Goal: Information Seeking & Learning: Learn about a topic

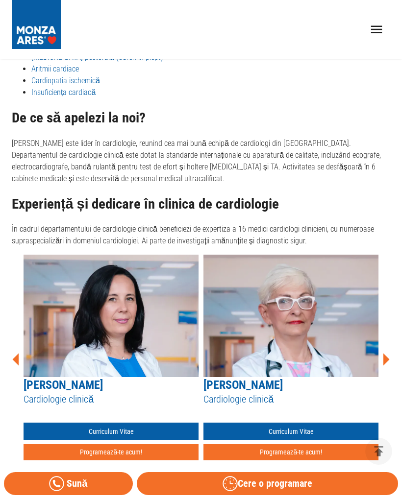
scroll to position [593, 0]
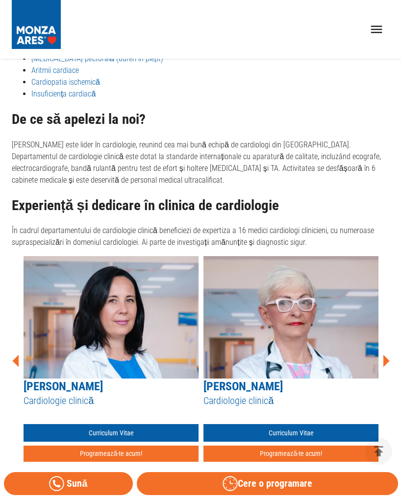
click at [133, 424] on link "Curriculum Vitae" at bounding box center [111, 433] width 175 height 18
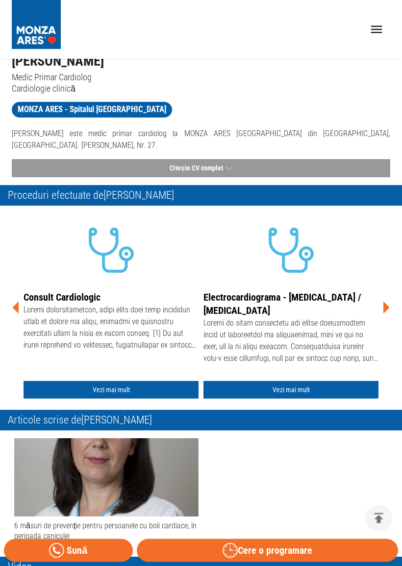
scroll to position [137, 0]
click at [221, 159] on button "Citește CV complet" at bounding box center [201, 168] width 378 height 18
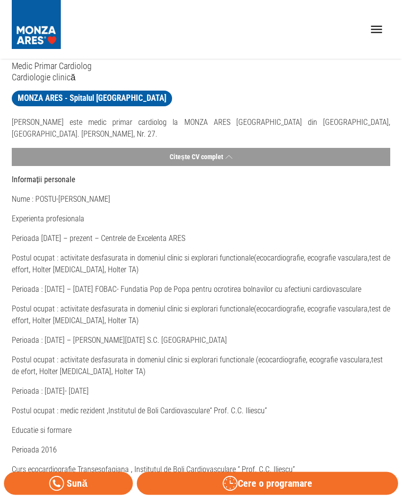
scroll to position [0, 0]
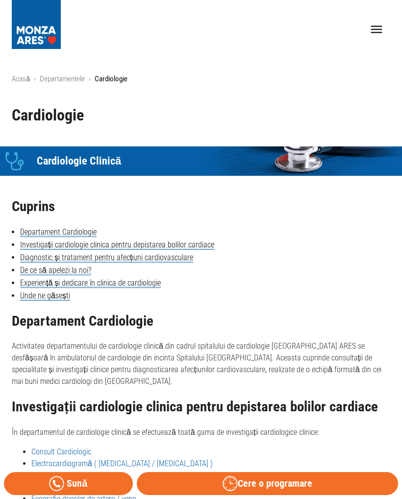
scroll to position [593, 0]
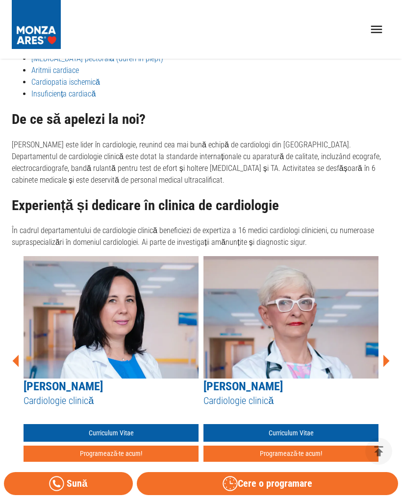
click at [389, 347] on div "[PERSON_NAME] Cardiologie clinică Curriculum Vitae Programează-te acum! [PERSON…" at bounding box center [201, 360] width 378 height 209
click at [386, 355] on icon at bounding box center [386, 361] width 6 height 12
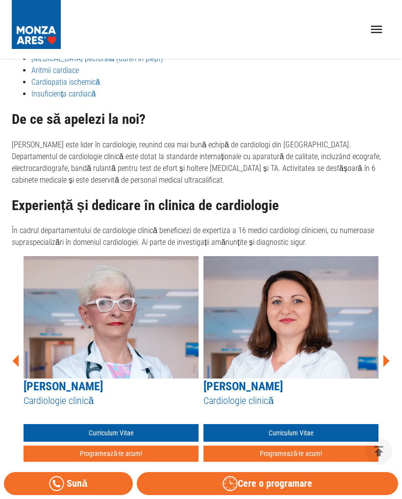
click at [387, 355] on icon at bounding box center [386, 361] width 6 height 12
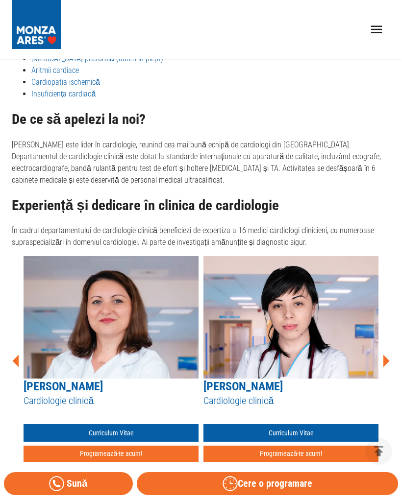
click at [387, 345] on div "[PERSON_NAME] Cardiologie clinică Curriculum Vitae Programează-te acum! [PERSON…" at bounding box center [201, 360] width 378 height 209
click at [387, 351] on icon at bounding box center [385, 360] width 29 height 29
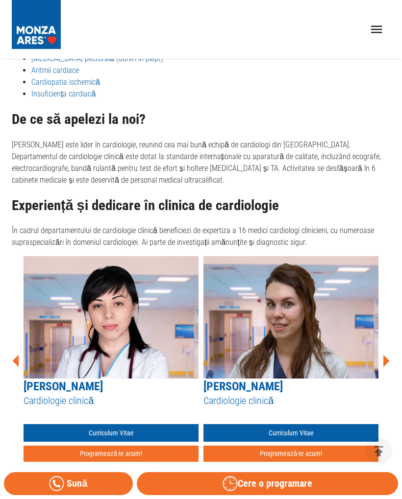
click at [387, 355] on icon at bounding box center [386, 361] width 6 height 12
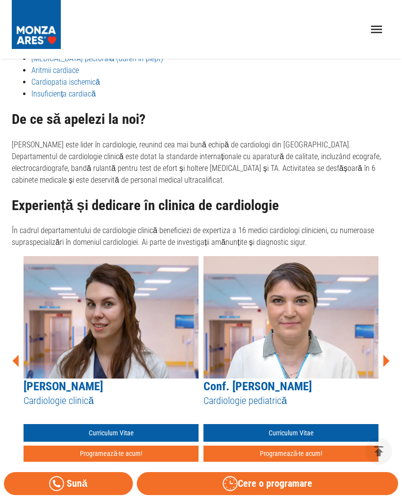
click at [382, 353] on icon at bounding box center [385, 360] width 29 height 29
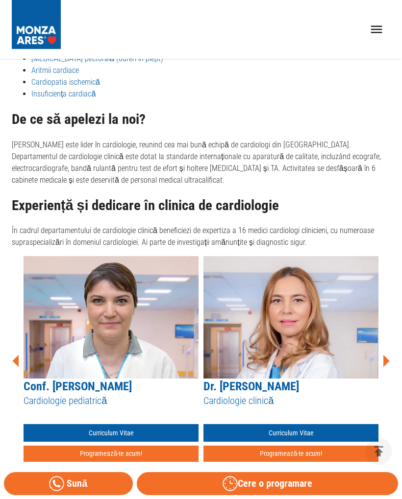
click at [387, 349] on icon at bounding box center [385, 360] width 29 height 29
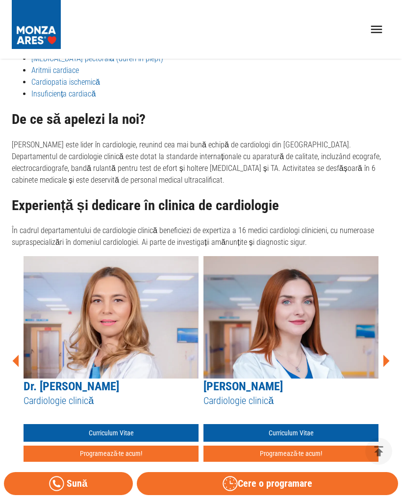
click at [381, 350] on icon at bounding box center [385, 360] width 29 height 29
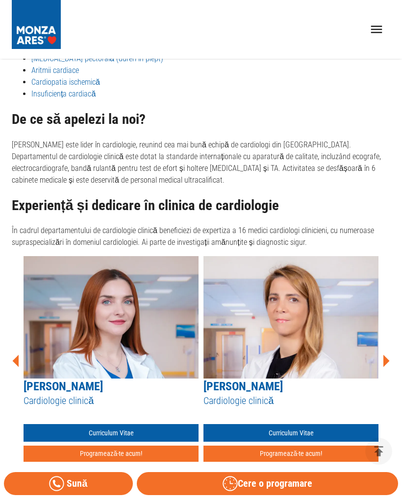
click at [386, 355] on icon at bounding box center [386, 361] width 6 height 12
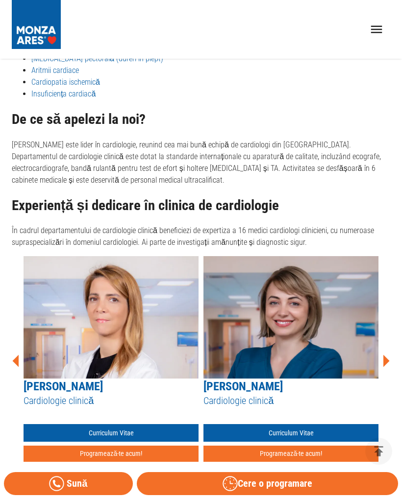
click at [387, 349] on icon at bounding box center [385, 360] width 29 height 29
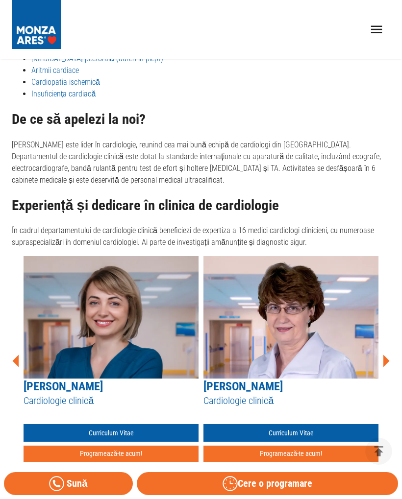
click at [388, 355] on icon at bounding box center [386, 361] width 6 height 12
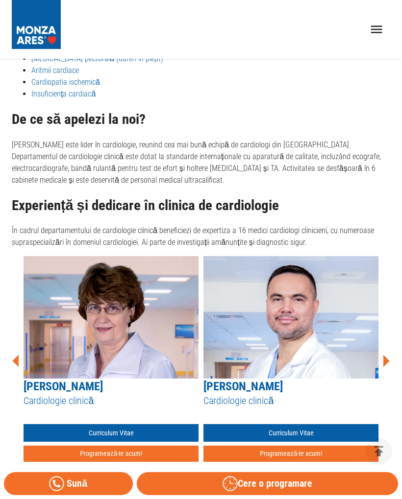
click at [386, 349] on icon at bounding box center [385, 360] width 29 height 29
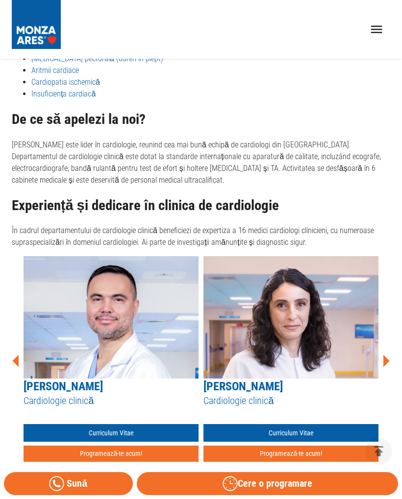
click at [386, 348] on icon at bounding box center [385, 360] width 29 height 29
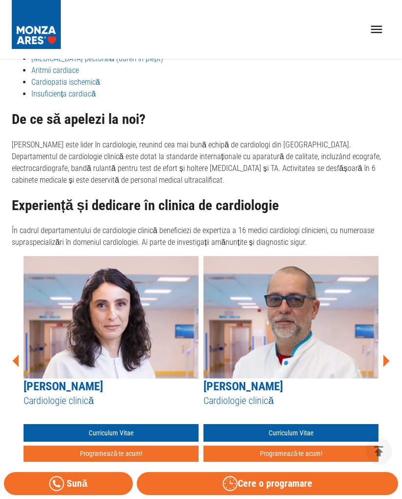
click at [386, 350] on icon at bounding box center [385, 360] width 29 height 29
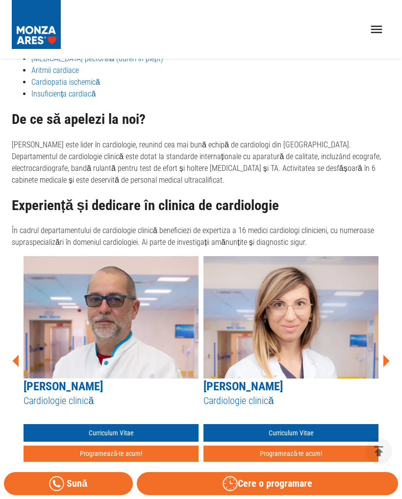
click at [384, 348] on icon at bounding box center [385, 360] width 29 height 29
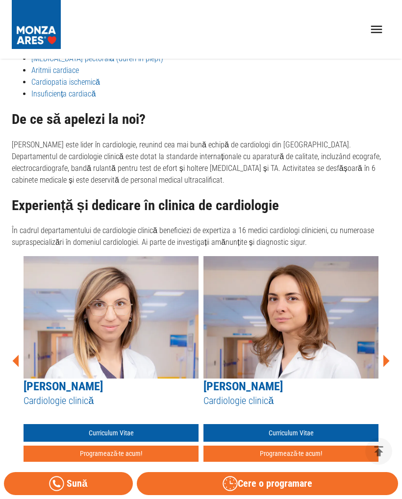
click at [383, 355] on icon at bounding box center [386, 361] width 6 height 12
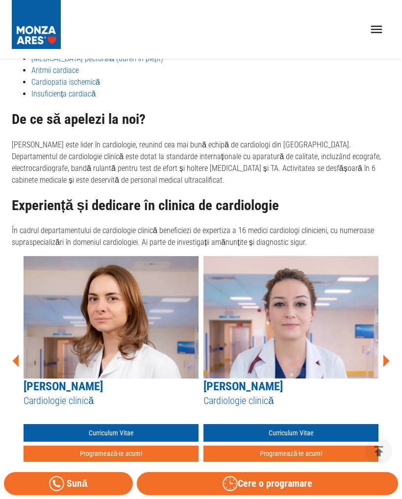
click at [384, 355] on icon at bounding box center [386, 361] width 6 height 12
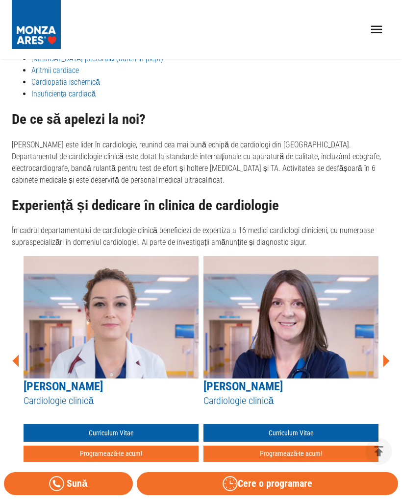
click at [381, 350] on icon at bounding box center [385, 360] width 29 height 29
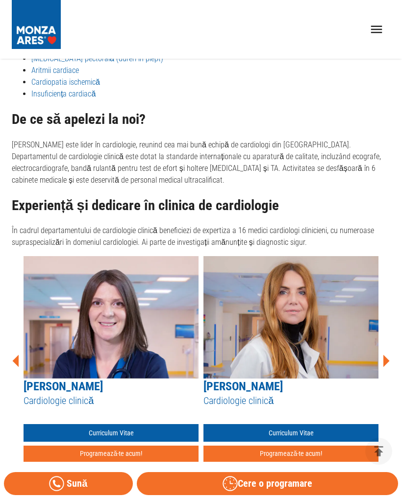
click at [387, 348] on icon at bounding box center [385, 360] width 29 height 29
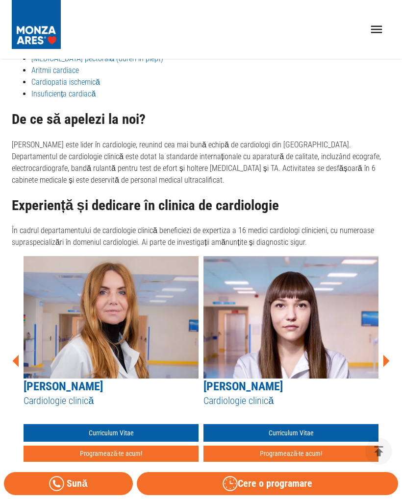
click at [381, 349] on icon at bounding box center [385, 360] width 29 height 29
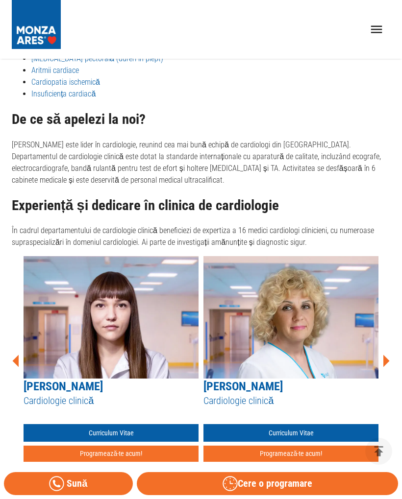
click at [387, 348] on icon at bounding box center [385, 360] width 29 height 29
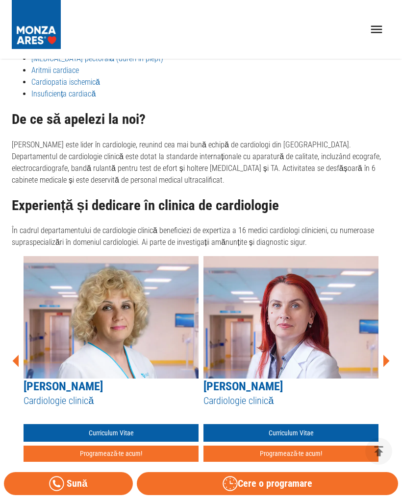
click at [386, 349] on icon at bounding box center [385, 360] width 29 height 29
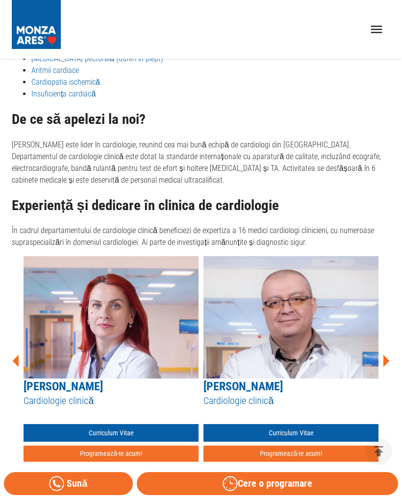
click at [387, 350] on icon at bounding box center [385, 360] width 29 height 29
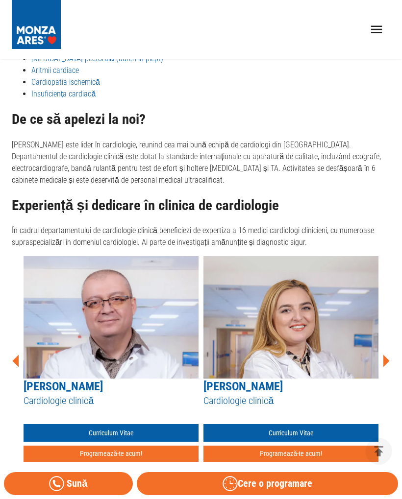
click at [384, 348] on icon at bounding box center [385, 360] width 29 height 29
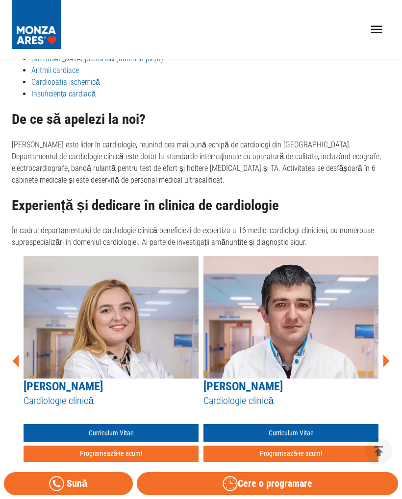
click at [389, 348] on icon at bounding box center [385, 360] width 29 height 29
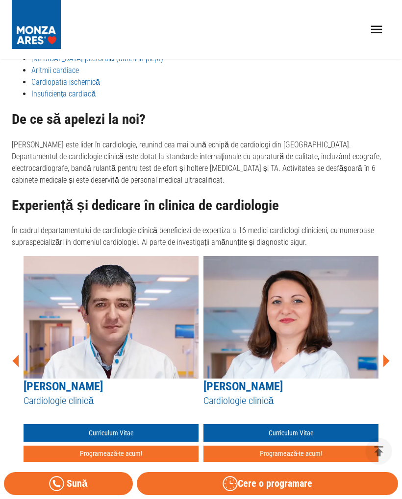
click at [387, 348] on icon at bounding box center [385, 360] width 29 height 29
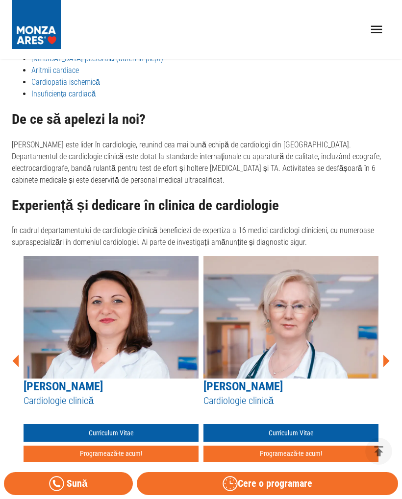
click at [384, 355] on icon at bounding box center [386, 361] width 6 height 12
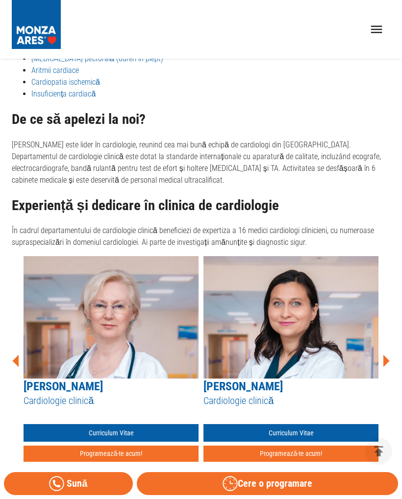
click at [382, 348] on icon at bounding box center [385, 360] width 29 height 29
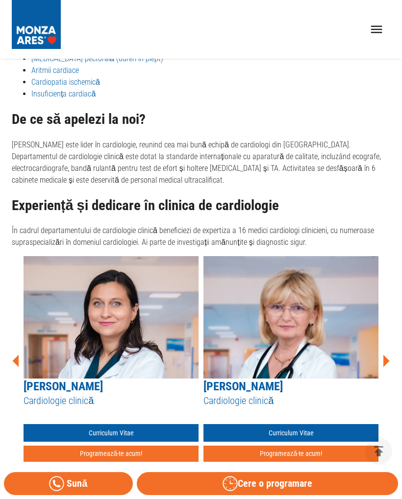
click at [388, 352] on icon at bounding box center [385, 360] width 29 height 29
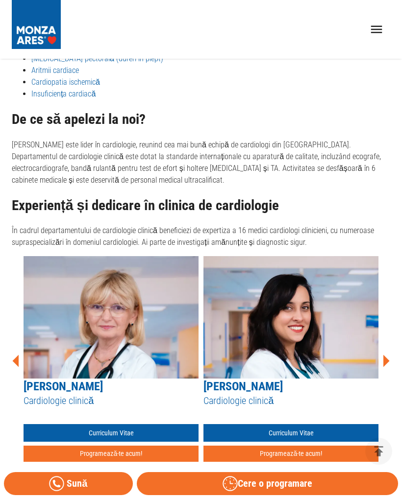
click at [386, 349] on icon at bounding box center [385, 360] width 29 height 29
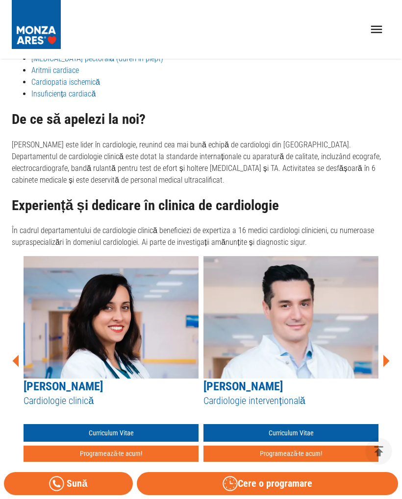
click at [385, 355] on icon at bounding box center [386, 361] width 6 height 12
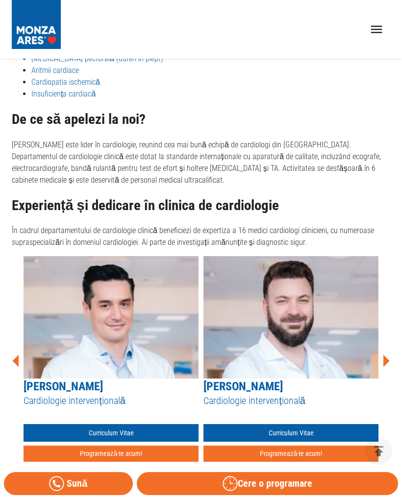
click at [388, 350] on icon at bounding box center [385, 360] width 29 height 29
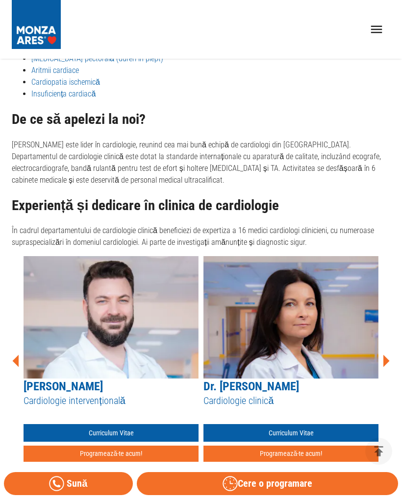
click at [385, 350] on icon at bounding box center [385, 360] width 29 height 29
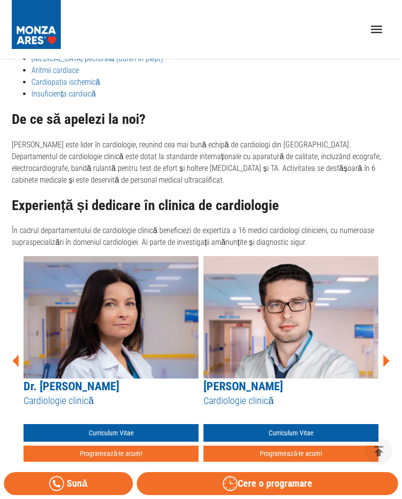
click at [389, 353] on icon at bounding box center [385, 360] width 29 height 29
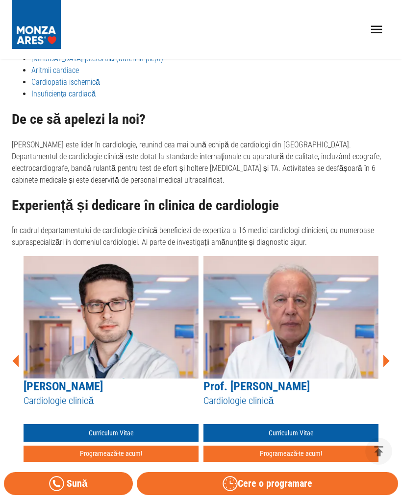
click at [387, 349] on icon at bounding box center [385, 360] width 29 height 29
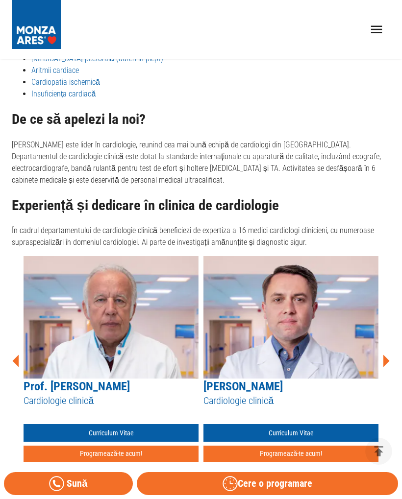
click at [385, 355] on icon at bounding box center [386, 361] width 6 height 12
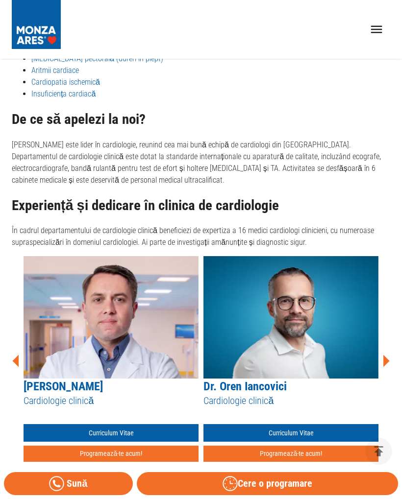
click at [386, 347] on icon at bounding box center [385, 360] width 29 height 29
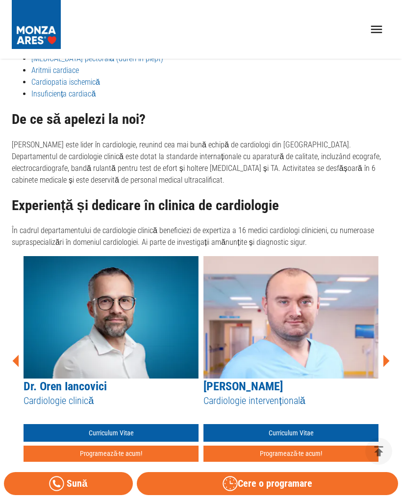
click at [383, 348] on icon at bounding box center [385, 360] width 29 height 29
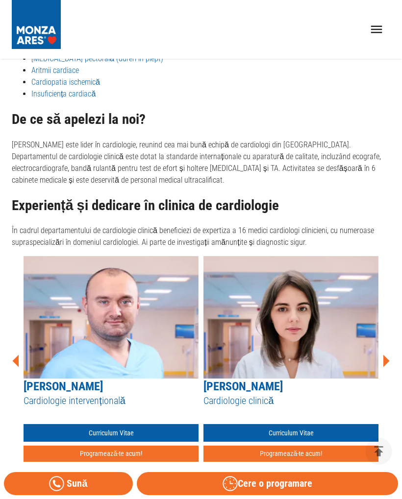
click at [380, 351] on icon at bounding box center [385, 360] width 29 height 29
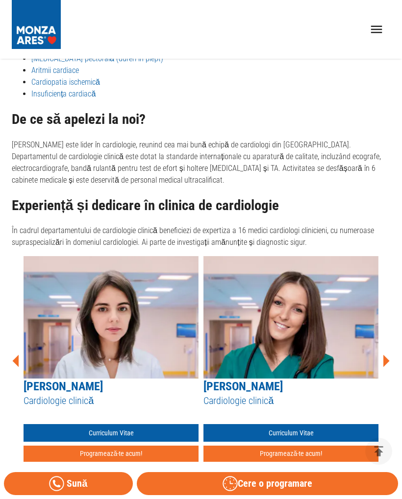
click at [382, 348] on icon at bounding box center [385, 360] width 29 height 29
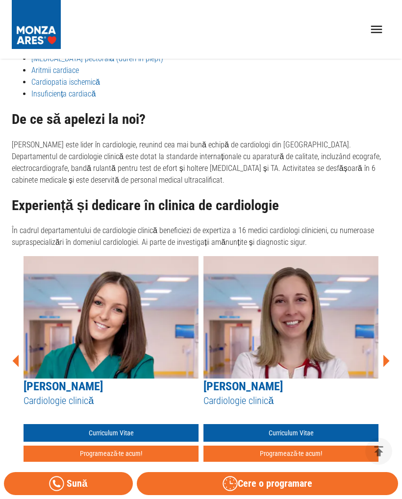
click at [385, 349] on icon at bounding box center [385, 360] width 29 height 29
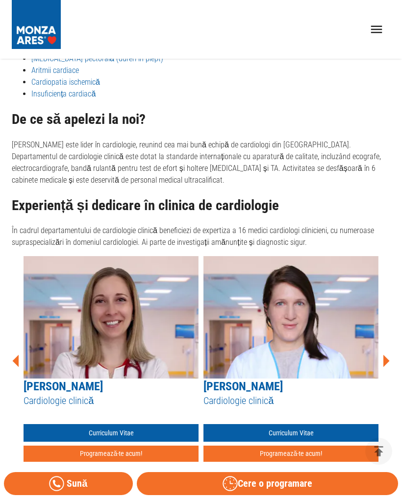
click at [382, 352] on icon at bounding box center [385, 360] width 29 height 29
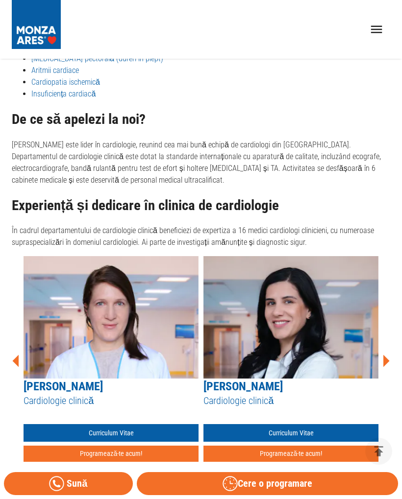
click at [385, 349] on icon at bounding box center [385, 360] width 29 height 29
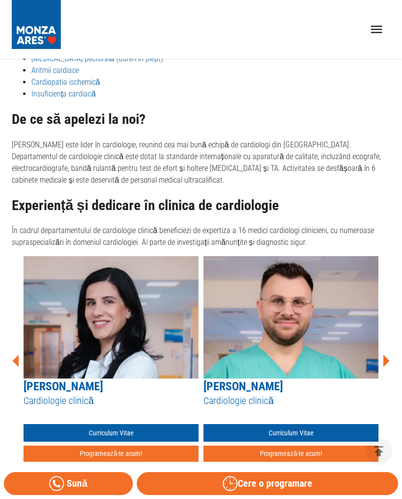
click at [379, 351] on icon at bounding box center [385, 360] width 29 height 29
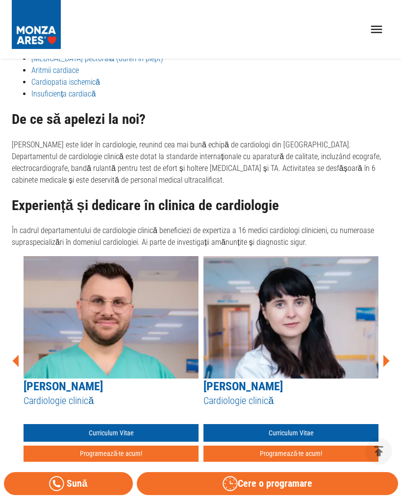
click at [381, 349] on icon at bounding box center [385, 360] width 29 height 29
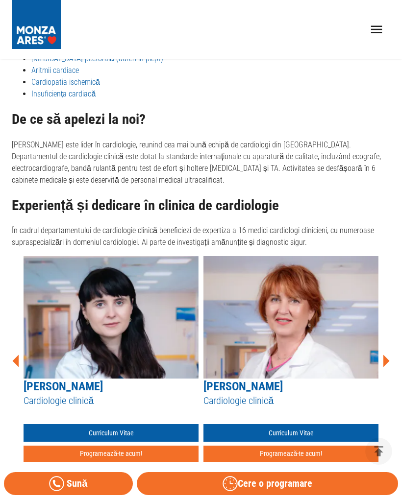
click at [383, 356] on icon at bounding box center [386, 361] width 6 height 12
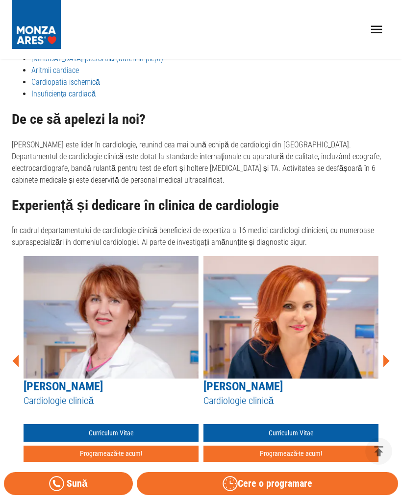
click at [381, 358] on icon at bounding box center [385, 360] width 29 height 29
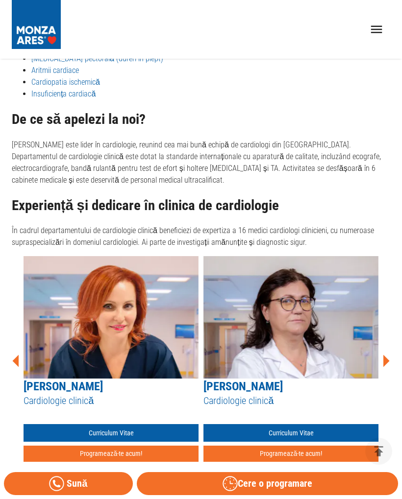
click at [383, 355] on icon at bounding box center [386, 361] width 6 height 12
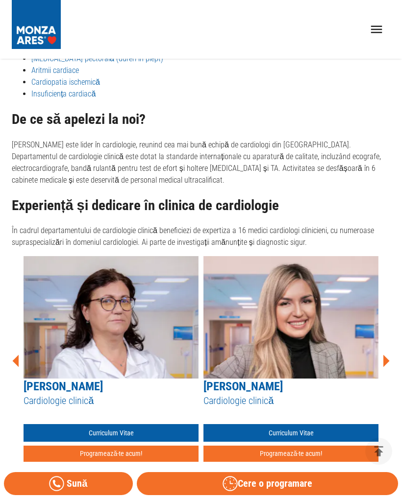
click at [389, 346] on div "[PERSON_NAME] Cardiologie clinică Curriculum Vitae Programează-te acum! [PERSON…" at bounding box center [201, 360] width 378 height 209
click at [385, 348] on icon at bounding box center [385, 360] width 29 height 29
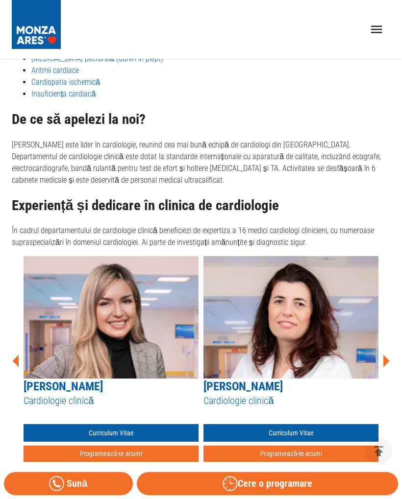
click at [381, 354] on icon at bounding box center [385, 360] width 29 height 29
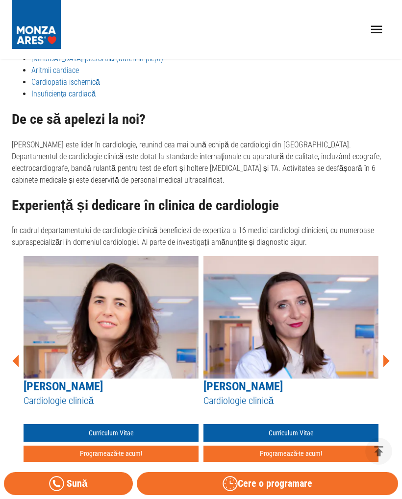
click at [378, 351] on icon at bounding box center [385, 360] width 29 height 29
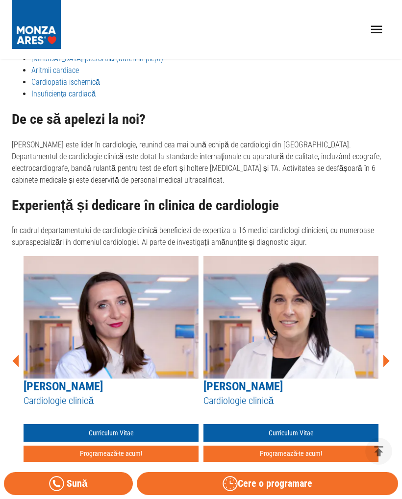
click at [381, 349] on icon at bounding box center [385, 360] width 29 height 29
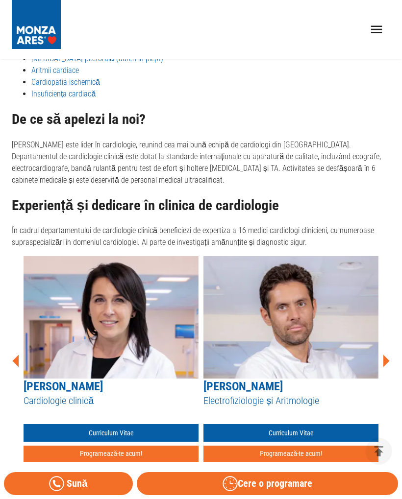
click at [388, 355] on icon at bounding box center [385, 360] width 29 height 29
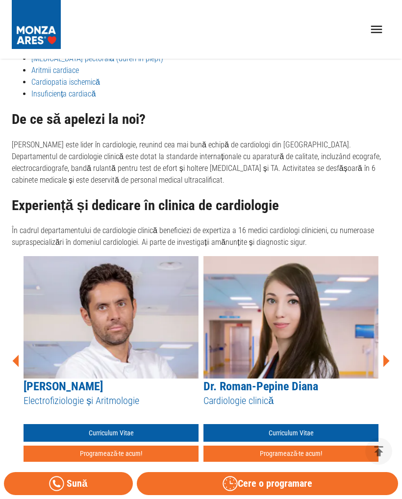
click at [389, 353] on icon at bounding box center [385, 360] width 29 height 29
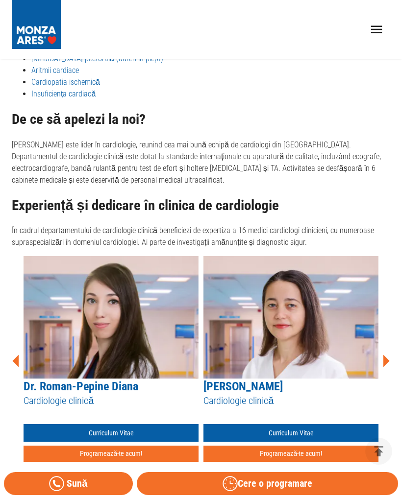
click at [385, 359] on icon at bounding box center [385, 360] width 29 height 29
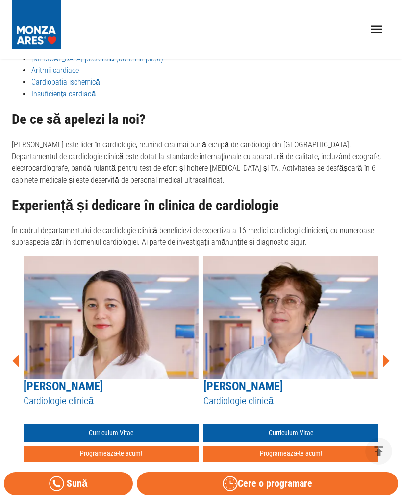
click at [375, 370] on div "[PERSON_NAME] Cardiologie clinică Curriculum Vitae Programează-te acum!" at bounding box center [290, 359] width 175 height 206
click at [383, 355] on icon at bounding box center [386, 361] width 6 height 12
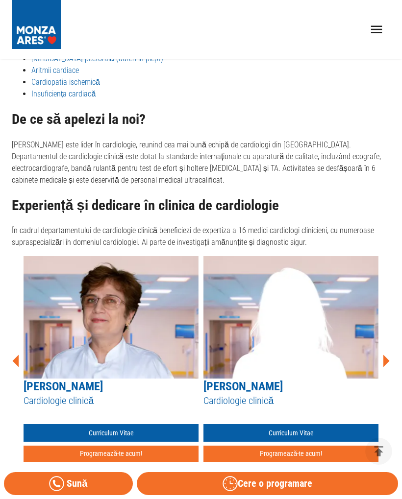
click at [383, 355] on icon at bounding box center [386, 361] width 6 height 12
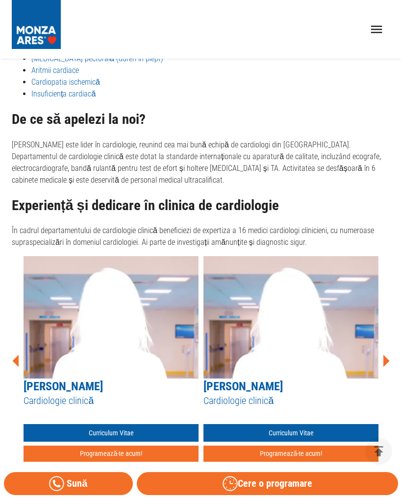
click at [380, 354] on icon at bounding box center [385, 360] width 29 height 29
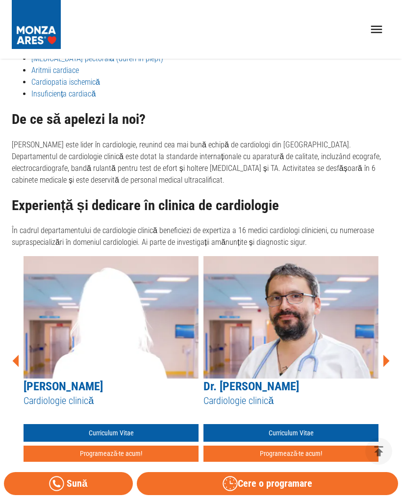
click at [379, 351] on icon at bounding box center [385, 360] width 29 height 29
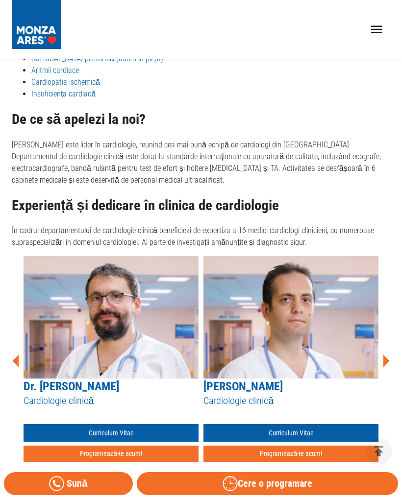
click at [378, 354] on icon at bounding box center [385, 360] width 29 height 29
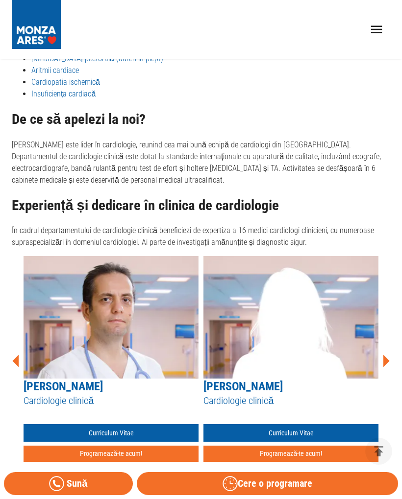
click at [384, 355] on icon at bounding box center [386, 361] width 6 height 12
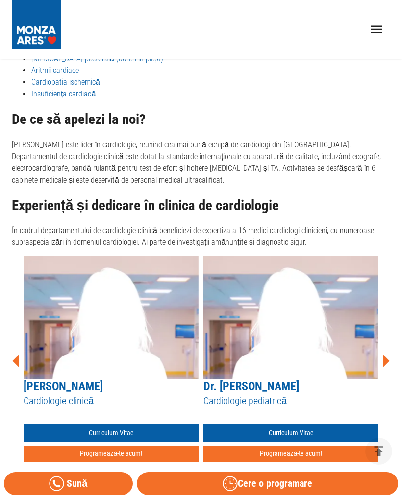
click at [381, 355] on icon at bounding box center [385, 360] width 29 height 29
click at [385, 355] on icon at bounding box center [386, 361] width 6 height 12
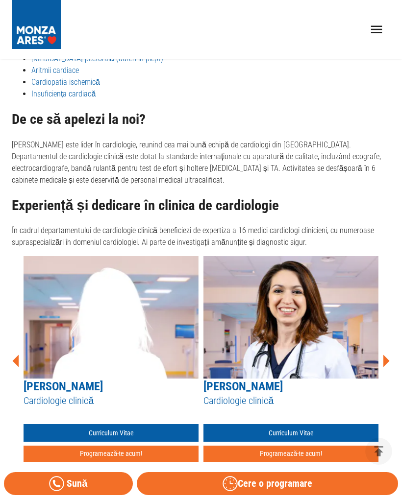
click at [384, 355] on icon at bounding box center [386, 361] width 6 height 12
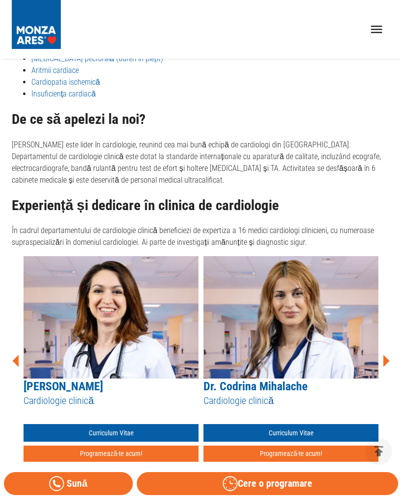
click at [383, 355] on icon at bounding box center [386, 361] width 6 height 12
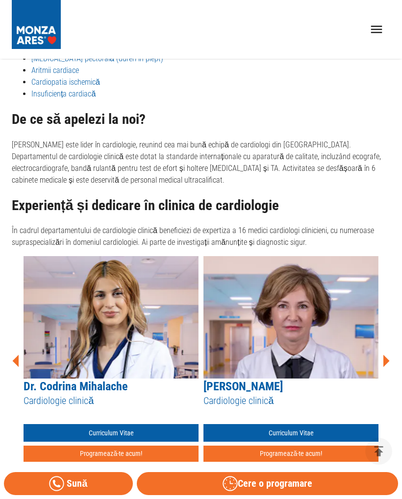
click at [386, 355] on icon at bounding box center [386, 361] width 6 height 12
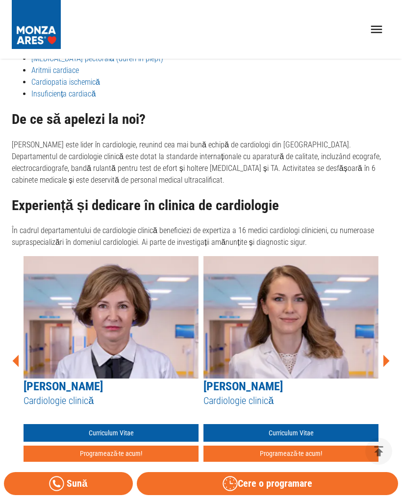
click at [382, 349] on icon at bounding box center [385, 360] width 29 height 29
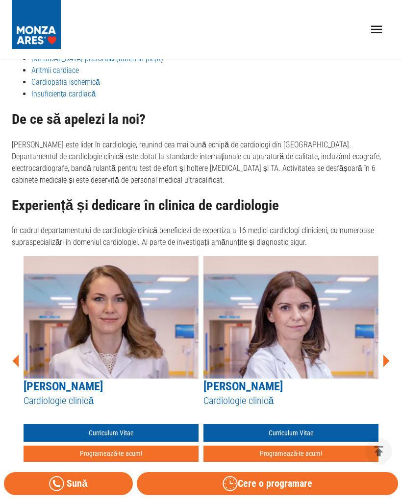
click at [381, 350] on icon at bounding box center [385, 360] width 29 height 29
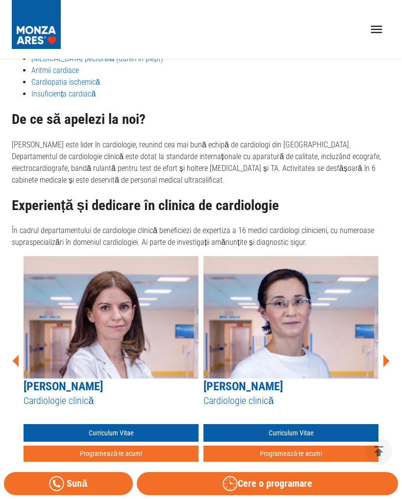
click at [386, 350] on icon at bounding box center [385, 360] width 29 height 29
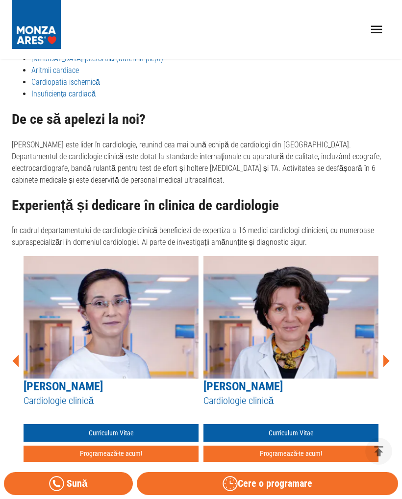
click at [381, 353] on icon at bounding box center [385, 360] width 29 height 29
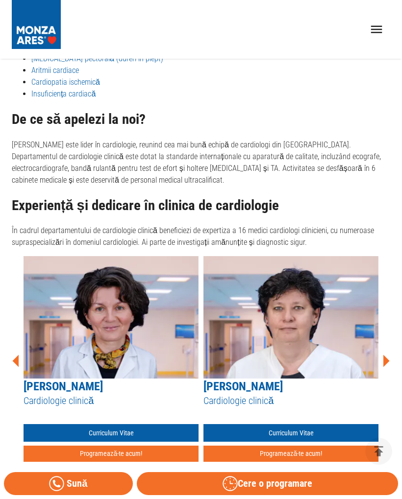
click at [388, 360] on icon at bounding box center [385, 360] width 29 height 29
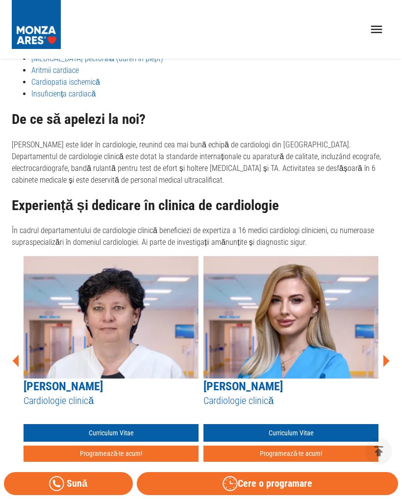
click at [387, 351] on icon at bounding box center [385, 360] width 29 height 29
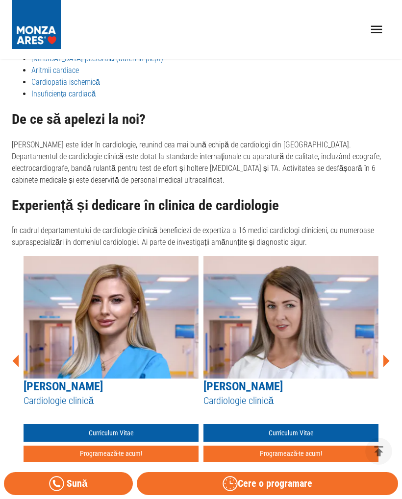
click at [383, 355] on icon at bounding box center [386, 361] width 6 height 12
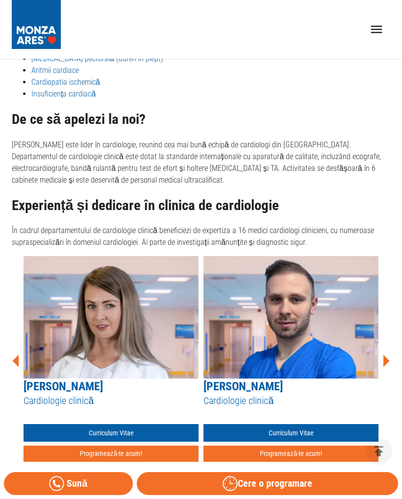
click at [383, 355] on icon at bounding box center [386, 361] width 6 height 12
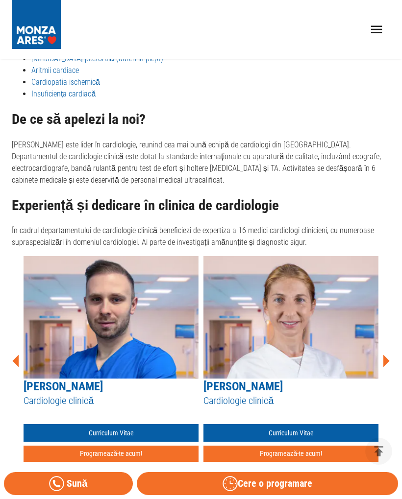
click at [373, 358] on img at bounding box center [290, 317] width 175 height 122
click at [383, 355] on icon at bounding box center [386, 361] width 6 height 12
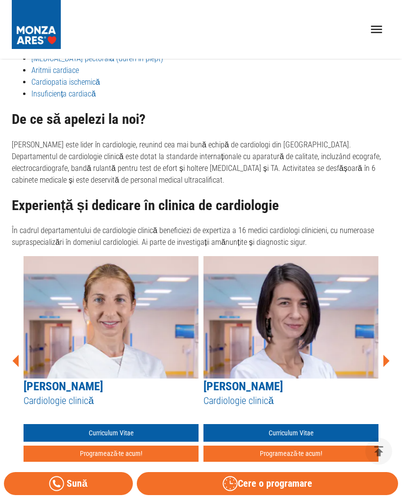
click at [387, 350] on icon at bounding box center [385, 360] width 29 height 29
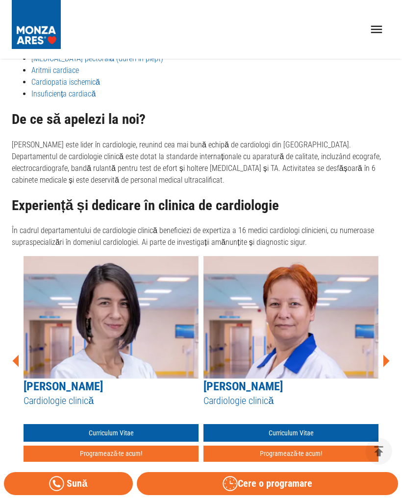
click at [381, 357] on icon at bounding box center [385, 360] width 29 height 29
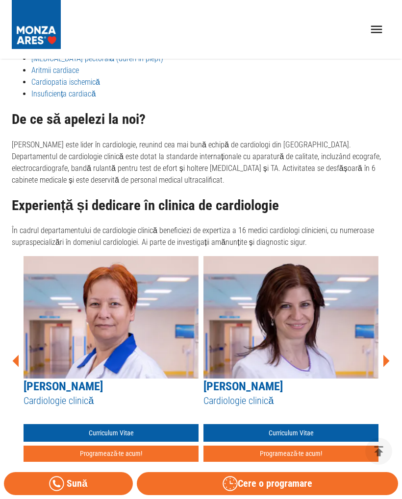
click at [385, 355] on icon at bounding box center [386, 361] width 6 height 12
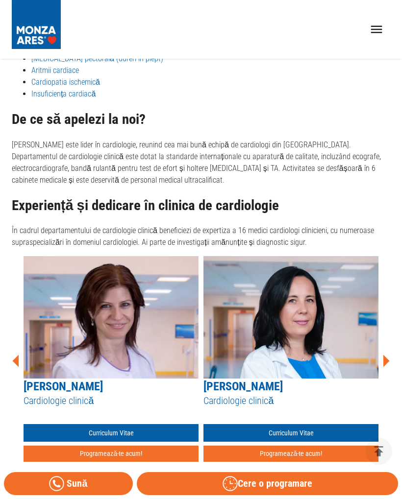
click at [385, 349] on icon at bounding box center [385, 360] width 29 height 29
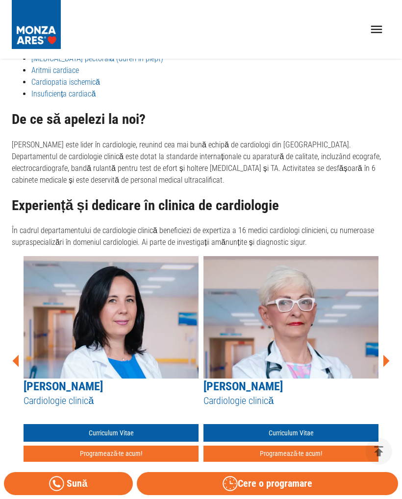
click at [389, 345] on div "[PERSON_NAME] Cardiologie clinică Curriculum Vitae Programează-te acum! [PERSON…" at bounding box center [201, 360] width 378 height 209
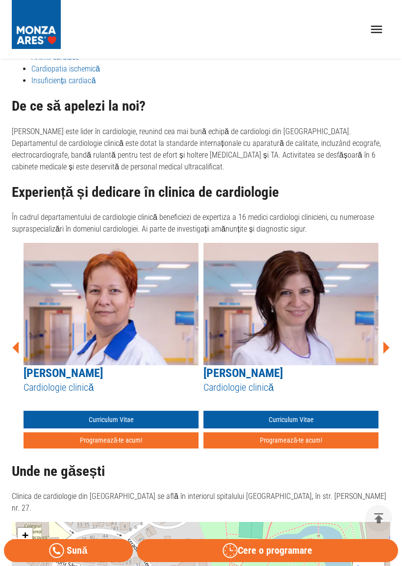
scroll to position [606, 0]
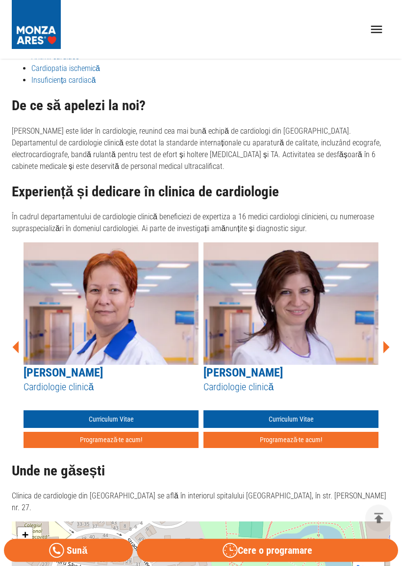
click at [13, 338] on icon at bounding box center [15, 347] width 29 height 29
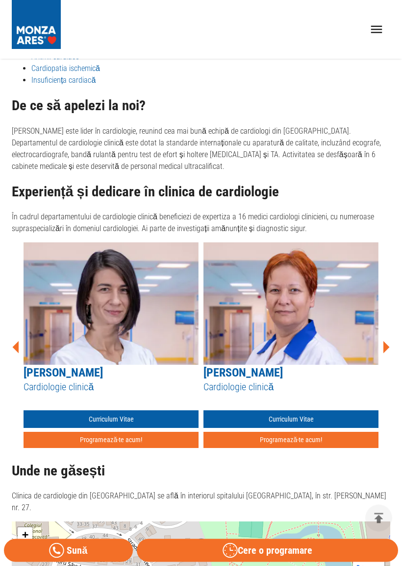
click at [17, 341] on icon at bounding box center [16, 347] width 6 height 12
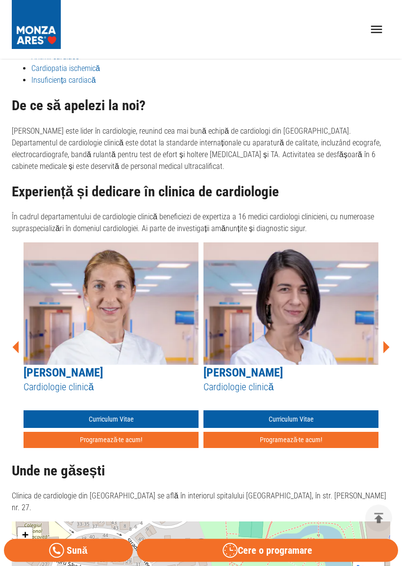
click at [16, 341] on icon at bounding box center [16, 347] width 6 height 12
click at [14, 337] on icon at bounding box center [15, 347] width 29 height 29
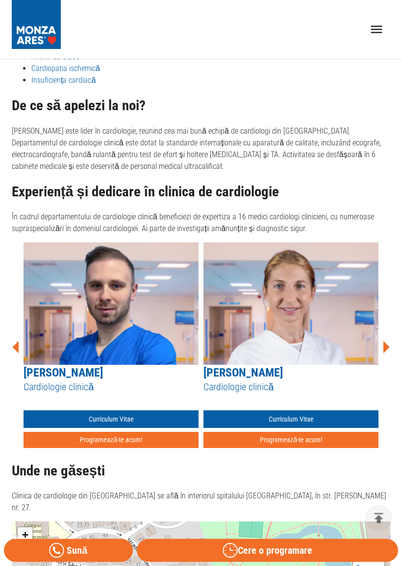
click at [17, 341] on icon at bounding box center [16, 347] width 6 height 12
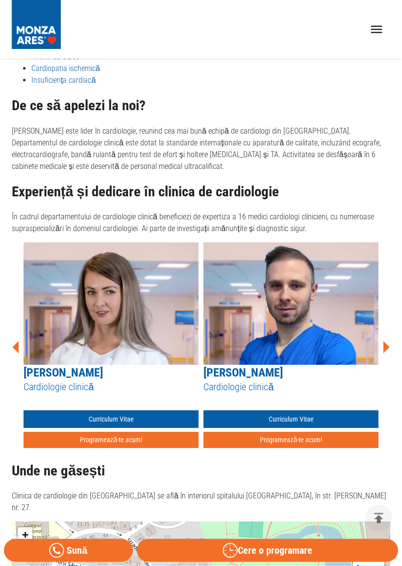
click at [15, 350] on div "[PERSON_NAME] Cardiologie clinică Curriculum Vitae Programează-te acum! [PERSON…" at bounding box center [201, 347] width 378 height 209
click at [14, 342] on icon at bounding box center [15, 347] width 29 height 29
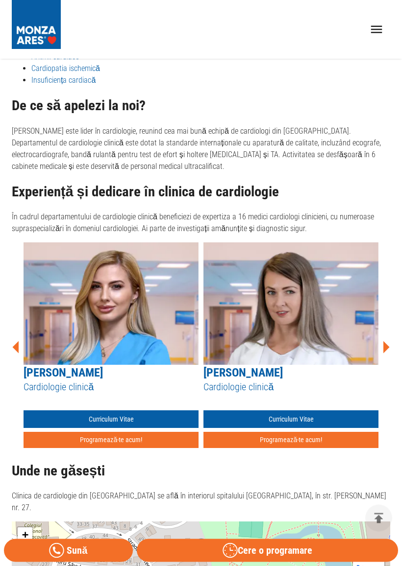
click at [27, 341] on img at bounding box center [111, 304] width 175 height 122
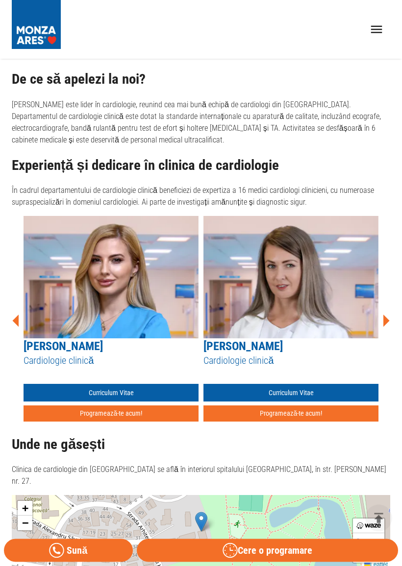
scroll to position [633, 0]
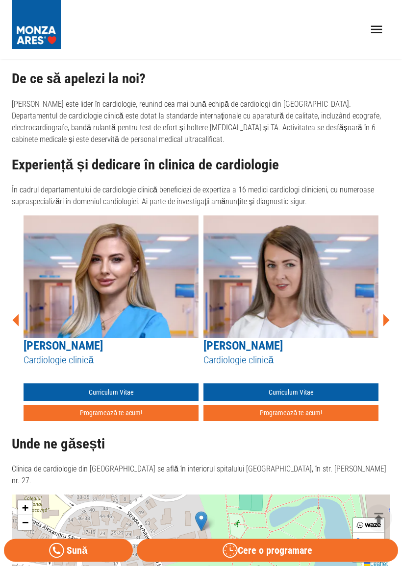
click at [13, 311] on icon at bounding box center [15, 320] width 29 height 29
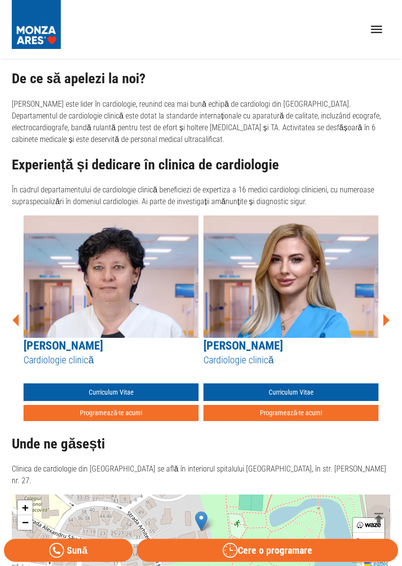
click at [16, 314] on icon at bounding box center [16, 320] width 6 height 12
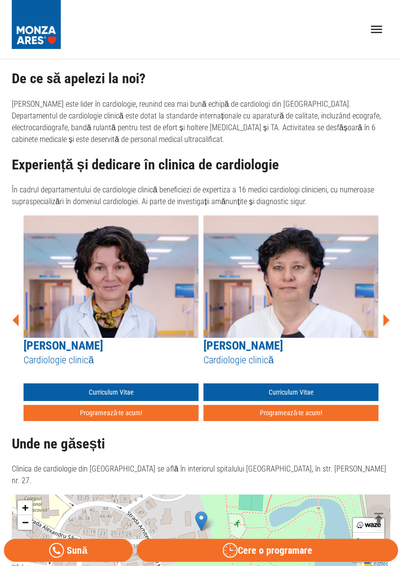
click at [18, 314] on icon at bounding box center [16, 320] width 6 height 12
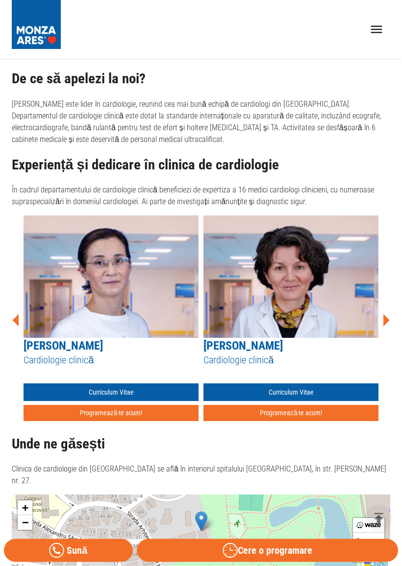
click at [20, 315] on icon at bounding box center [15, 320] width 29 height 29
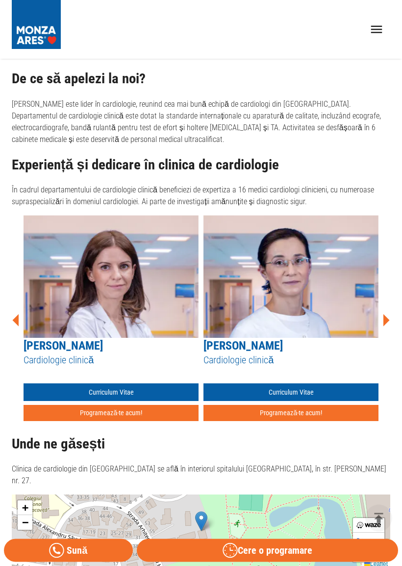
click at [16, 314] on icon at bounding box center [16, 320] width 6 height 12
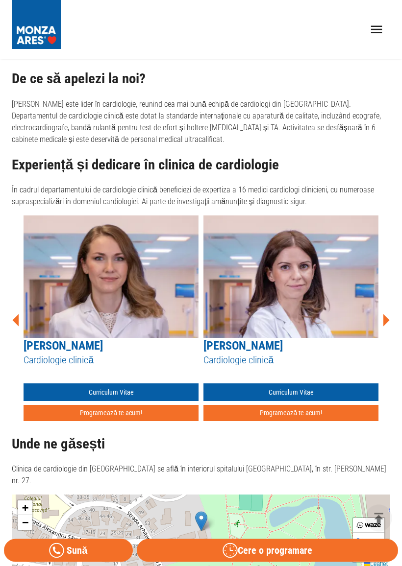
scroll to position [631, 0]
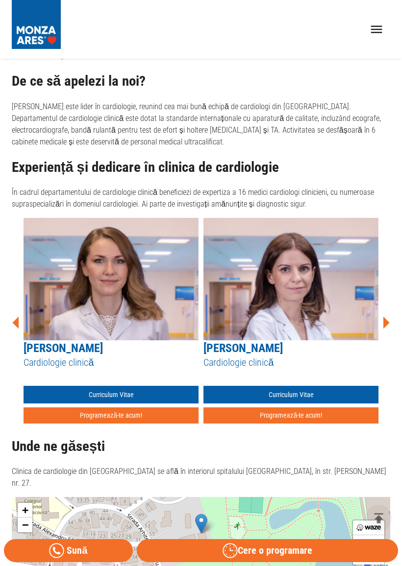
click at [15, 316] on icon at bounding box center [16, 322] width 6 height 12
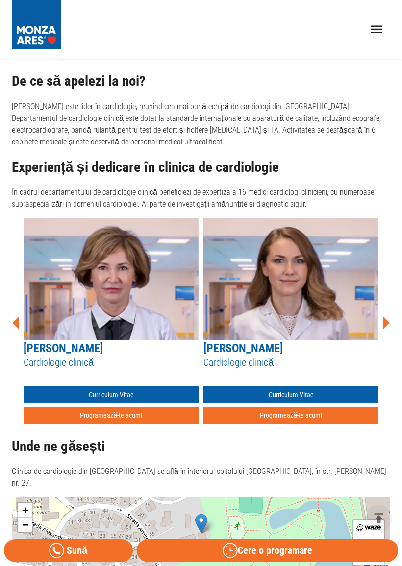
click at [15, 318] on icon at bounding box center [16, 322] width 6 height 12
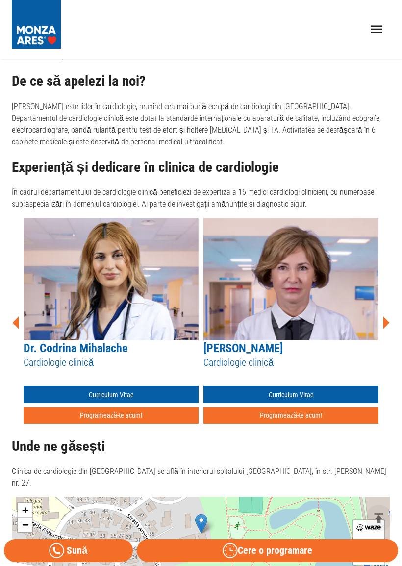
click at [21, 313] on icon at bounding box center [15, 322] width 29 height 29
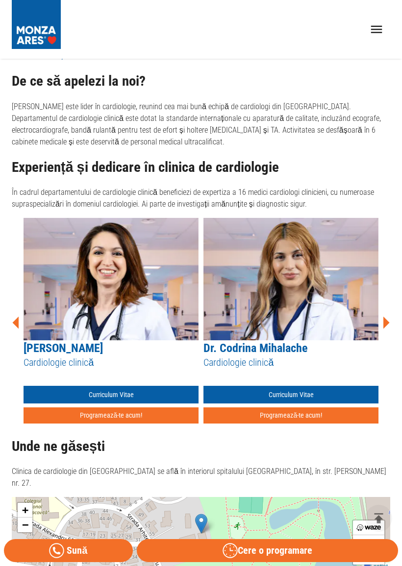
click at [18, 316] on icon at bounding box center [16, 322] width 6 height 12
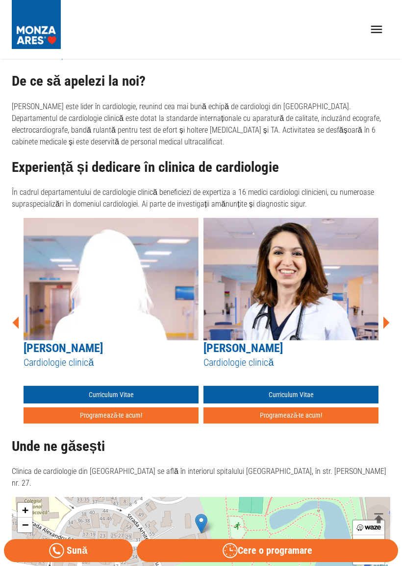
click at [17, 321] on icon at bounding box center [15, 322] width 29 height 29
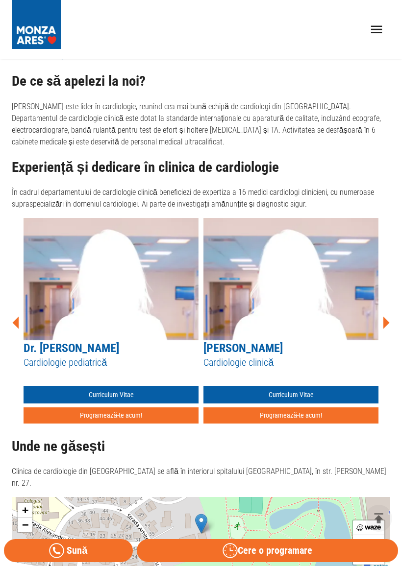
click at [18, 320] on icon at bounding box center [16, 322] width 6 height 12
click at [27, 319] on img at bounding box center [111, 279] width 175 height 122
click at [17, 323] on icon at bounding box center [15, 322] width 29 height 29
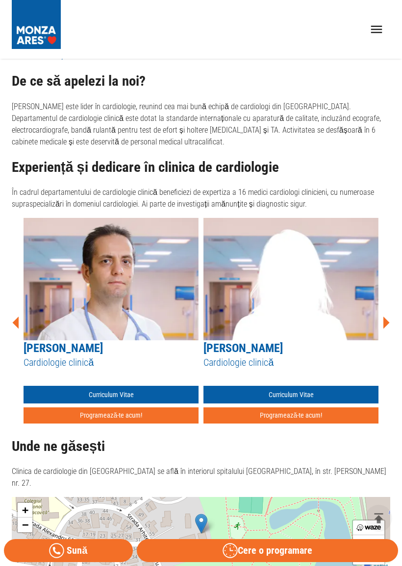
click at [12, 322] on icon at bounding box center [15, 322] width 29 height 29
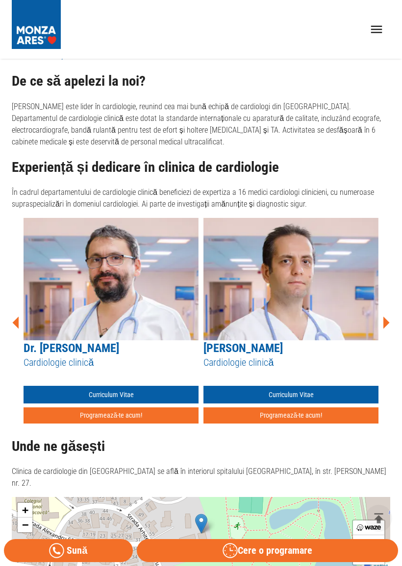
click at [14, 313] on icon at bounding box center [15, 322] width 29 height 29
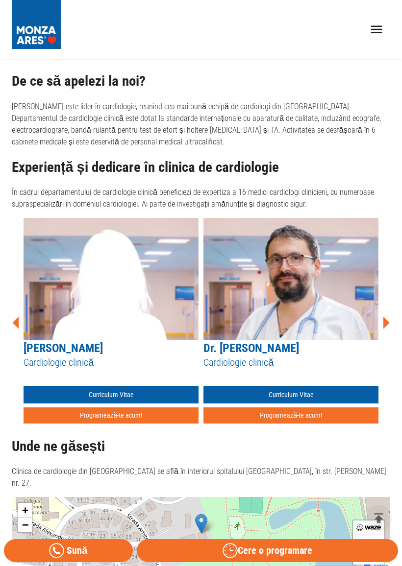
click at [14, 322] on icon at bounding box center [15, 322] width 29 height 29
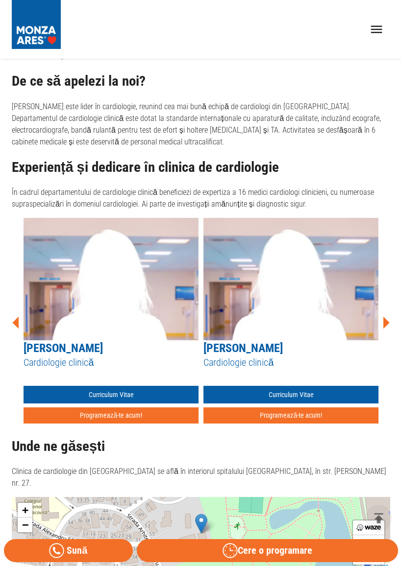
click at [17, 321] on icon at bounding box center [15, 322] width 29 height 29
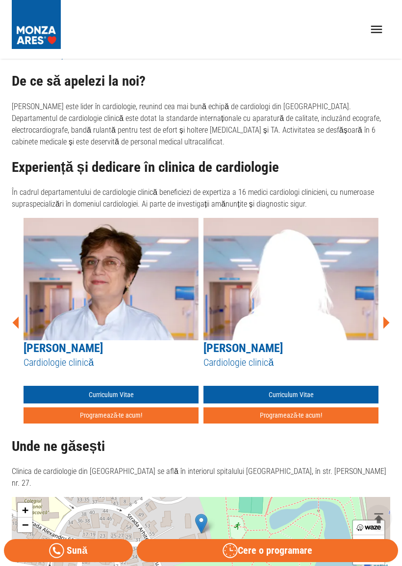
scroll to position [628, 0]
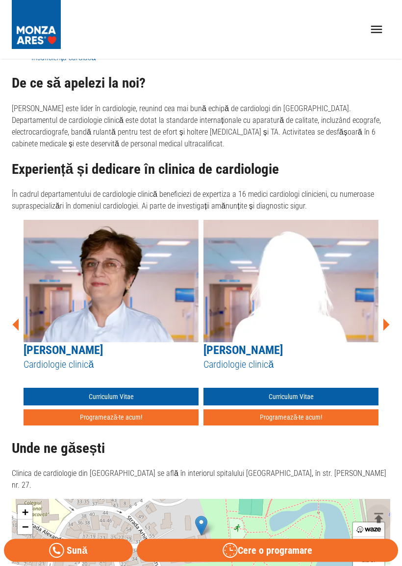
click at [12, 325] on icon at bounding box center [15, 324] width 29 height 29
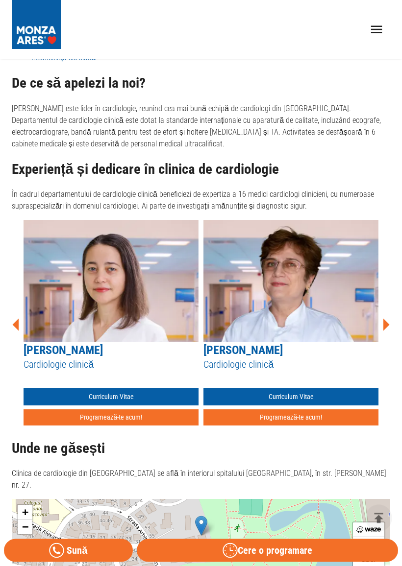
click at [13, 313] on icon at bounding box center [15, 324] width 29 height 29
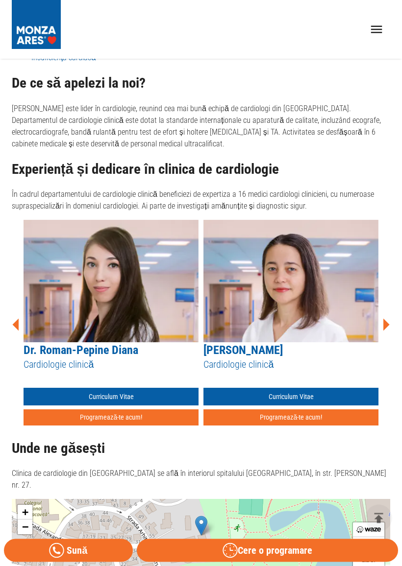
click at [14, 316] on icon at bounding box center [15, 324] width 29 height 29
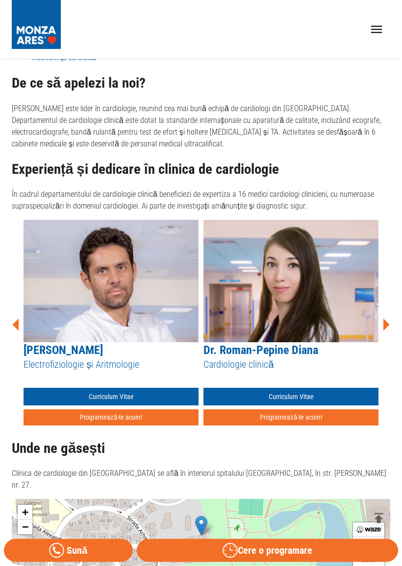
click at [15, 323] on icon at bounding box center [15, 324] width 29 height 29
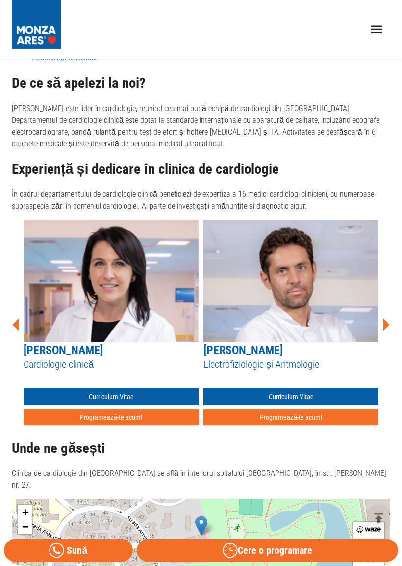
click at [18, 319] on icon at bounding box center [16, 325] width 6 height 12
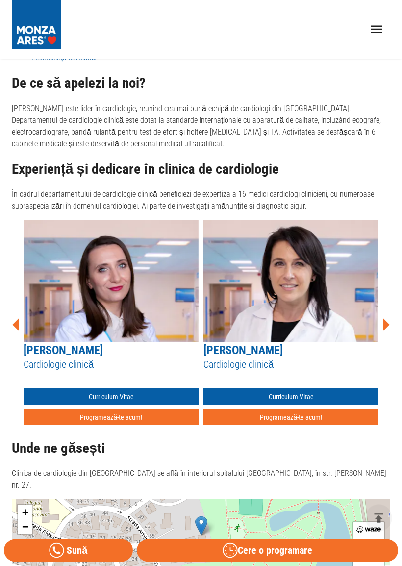
click at [21, 320] on icon at bounding box center [15, 324] width 29 height 29
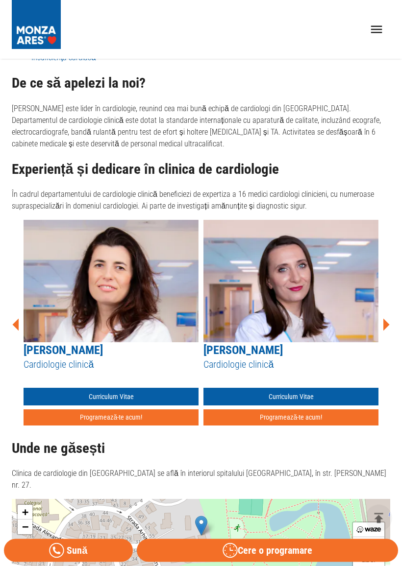
click at [25, 318] on img at bounding box center [111, 281] width 175 height 122
click at [16, 323] on icon at bounding box center [15, 324] width 29 height 29
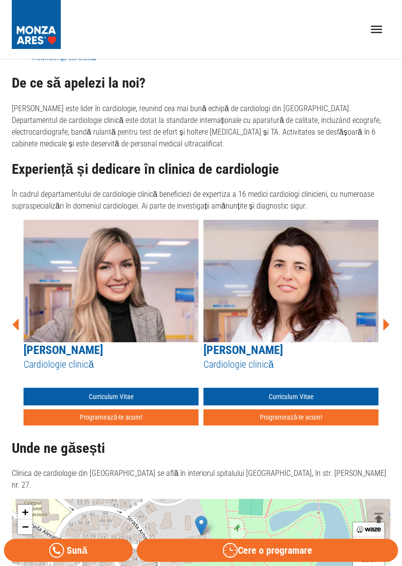
click at [19, 319] on icon at bounding box center [15, 324] width 29 height 29
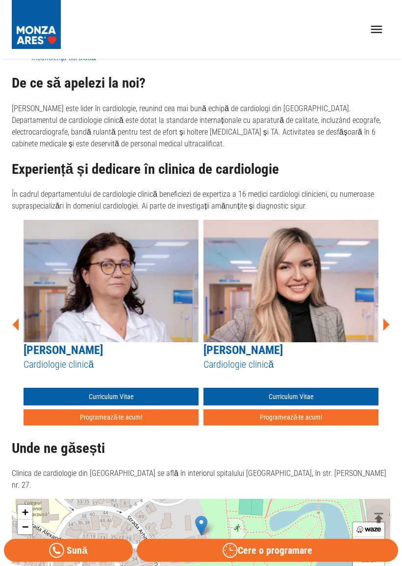
click at [27, 321] on img at bounding box center [111, 281] width 175 height 122
click at [13, 316] on icon at bounding box center [15, 324] width 29 height 29
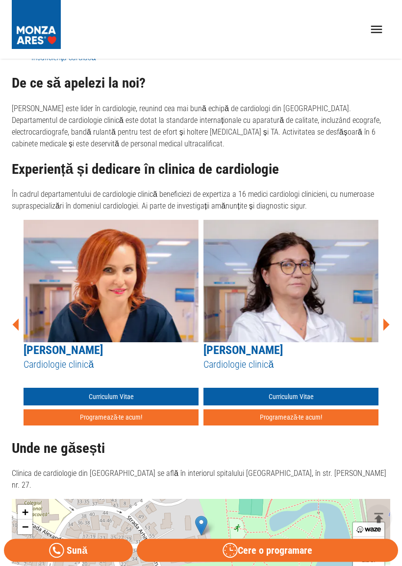
click at [18, 319] on icon at bounding box center [16, 325] width 6 height 12
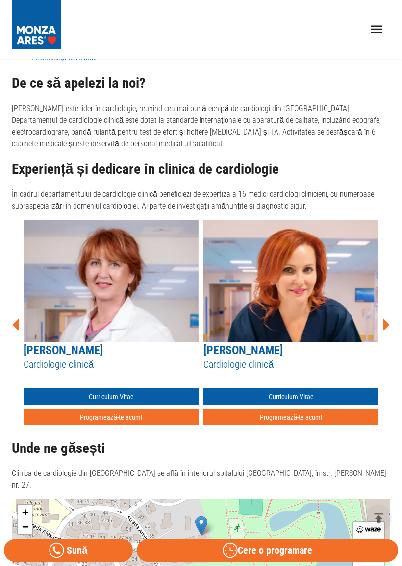
click at [13, 315] on icon at bounding box center [15, 324] width 29 height 29
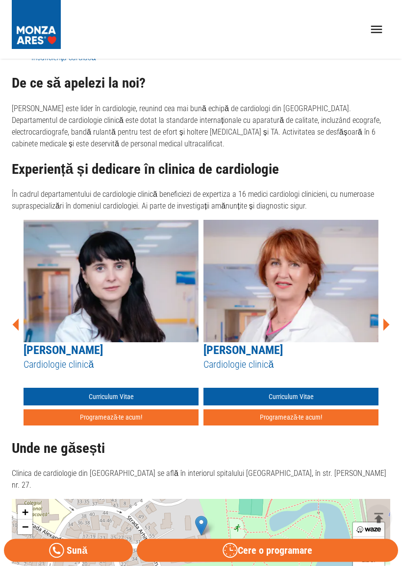
click at [17, 319] on icon at bounding box center [16, 325] width 6 height 12
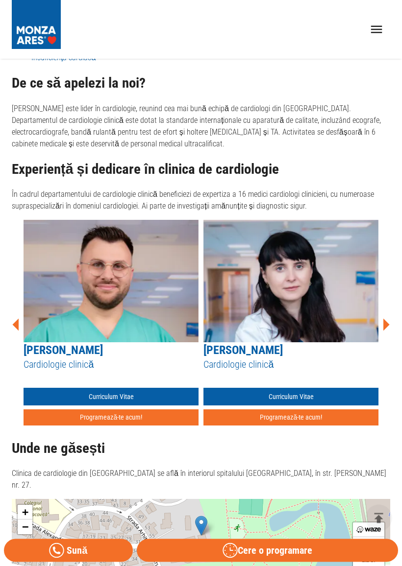
click at [16, 325] on icon at bounding box center [15, 324] width 29 height 29
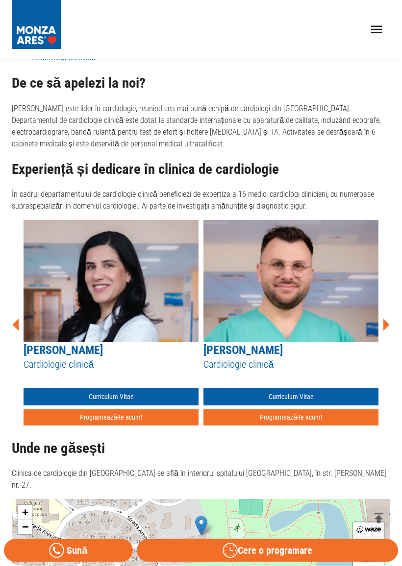
click at [15, 319] on icon at bounding box center [16, 325] width 6 height 12
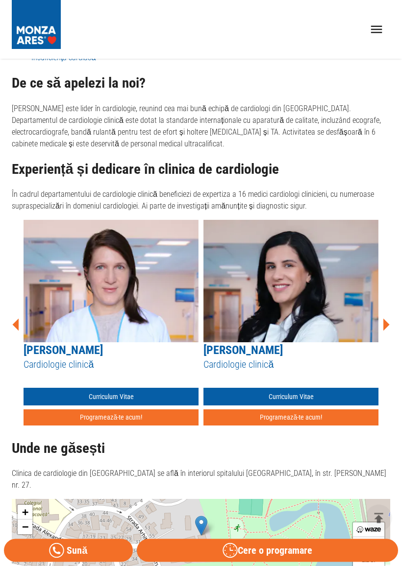
click at [13, 320] on icon at bounding box center [15, 324] width 29 height 29
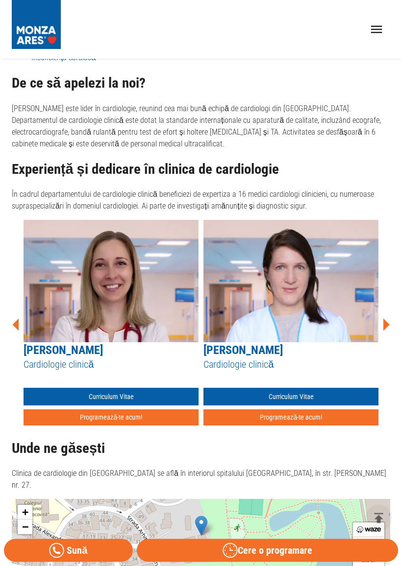
click at [12, 316] on icon at bounding box center [15, 324] width 29 height 29
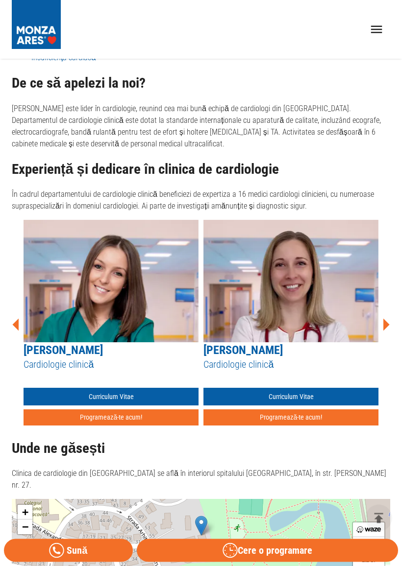
click at [18, 319] on icon at bounding box center [16, 325] width 6 height 12
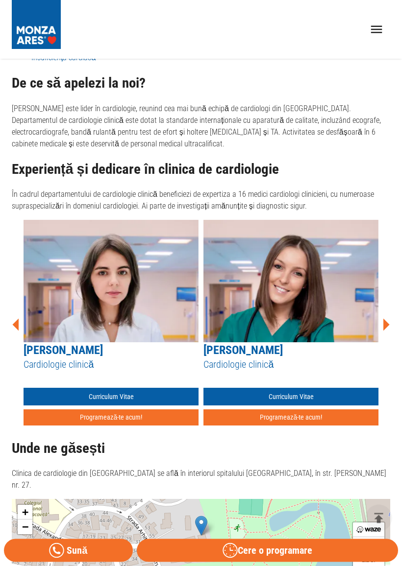
click at [19, 319] on icon at bounding box center [16, 325] width 6 height 12
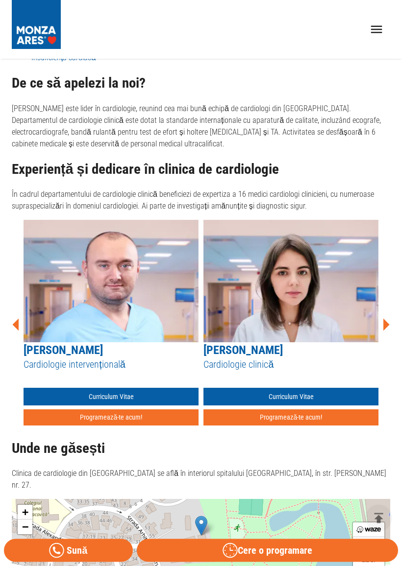
click at [15, 325] on icon at bounding box center [15, 324] width 29 height 29
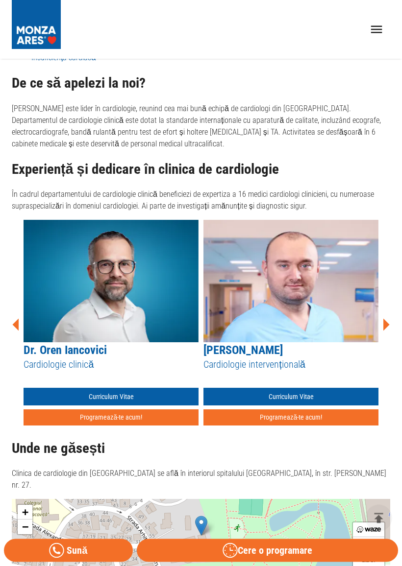
click at [12, 324] on icon at bounding box center [15, 324] width 29 height 29
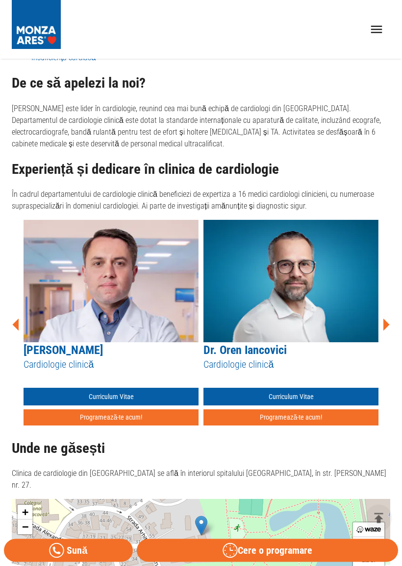
click at [16, 325] on icon at bounding box center [15, 324] width 29 height 29
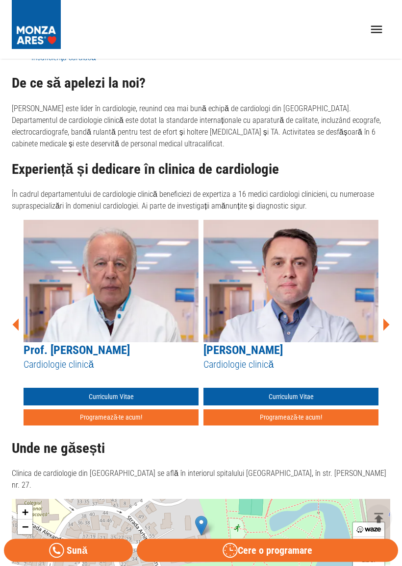
click at [79, 344] on link "Prof. [PERSON_NAME]" at bounding box center [77, 351] width 106 height 14
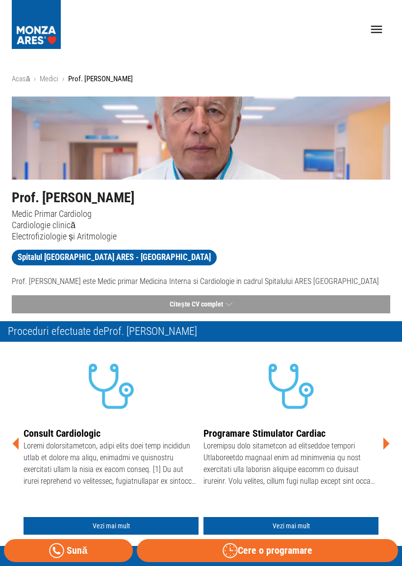
click at [180, 306] on button "Citește CV complet" at bounding box center [201, 304] width 378 height 18
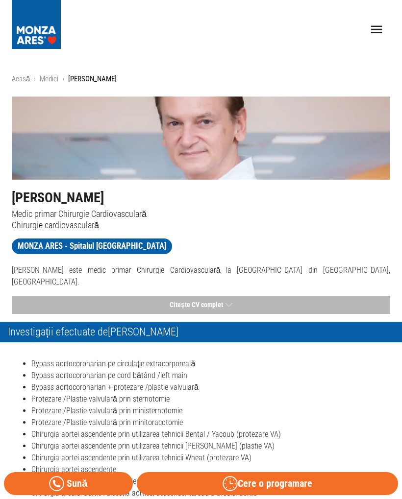
click at [179, 296] on button "Citește CV complet" at bounding box center [201, 305] width 378 height 18
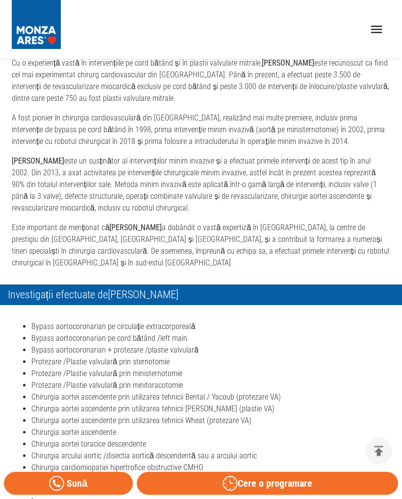
scroll to position [284, 0]
